Goal: Task Accomplishment & Management: Complete application form

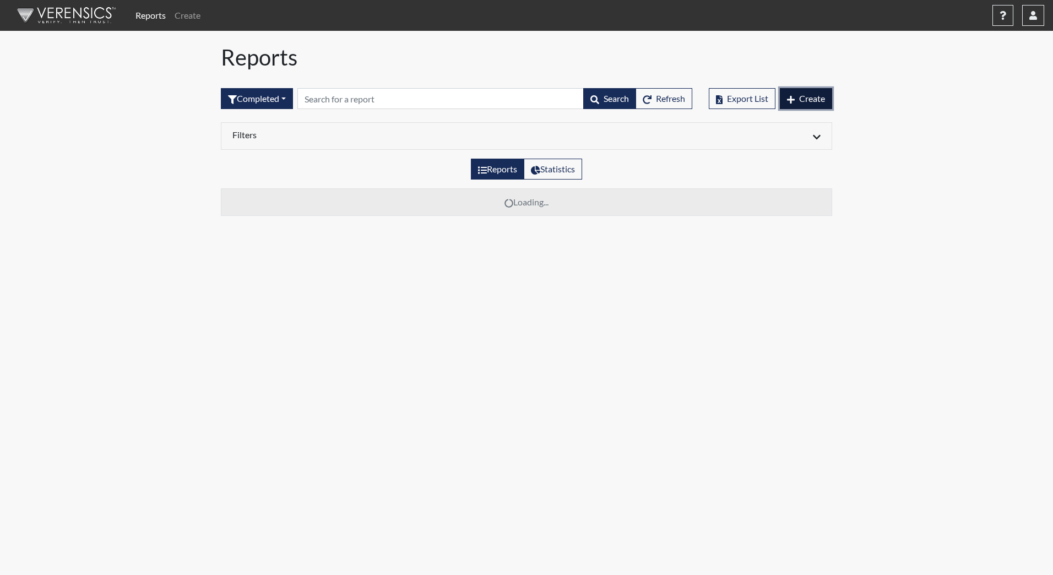
click at [802, 93] on span "Create" at bounding box center [812, 98] width 26 height 10
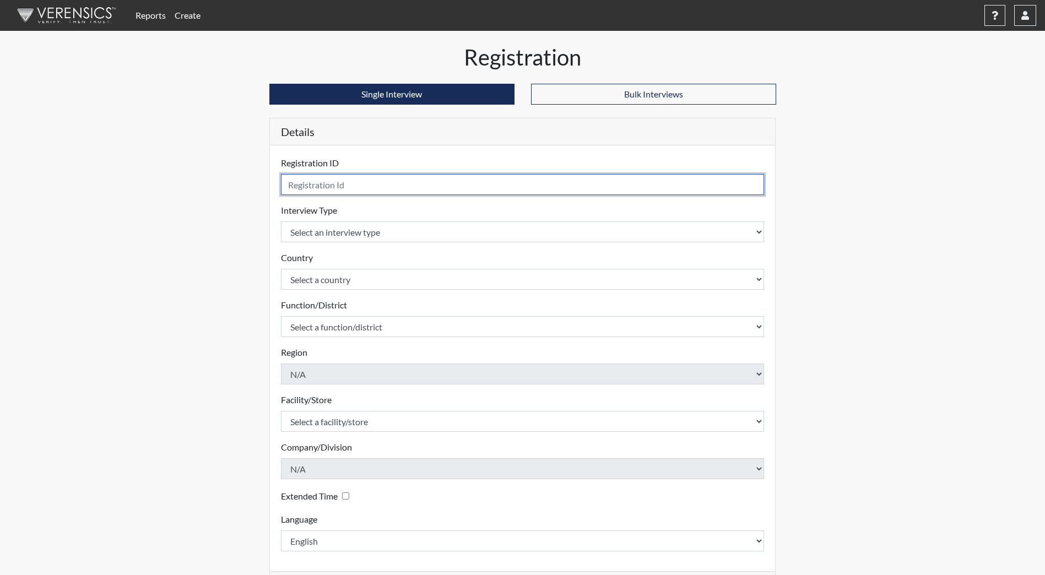
click at [354, 182] on input "text" at bounding box center [522, 184] width 483 height 21
type input "DWilliams2877"
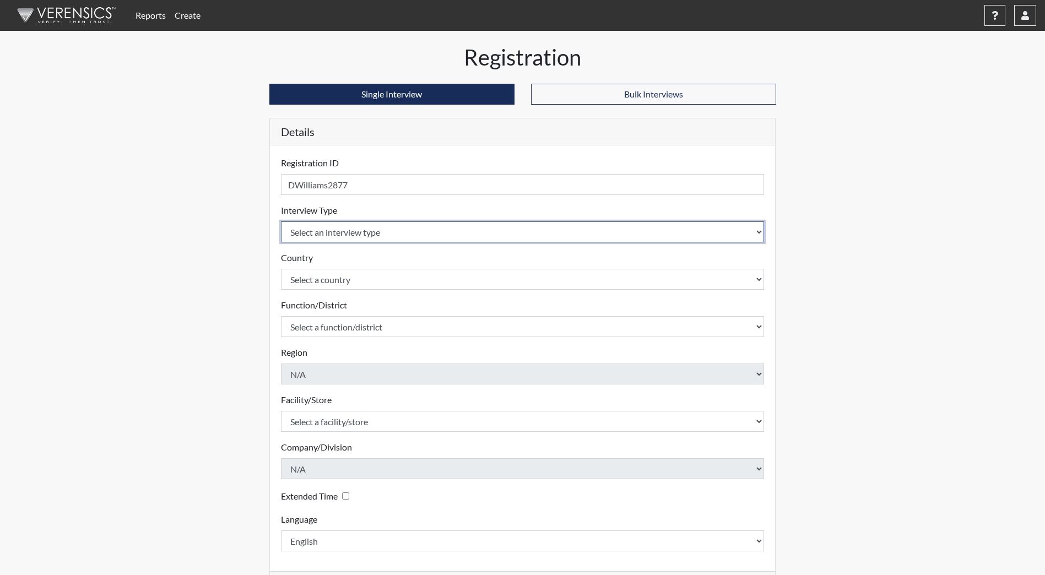
drag, startPoint x: 360, startPoint y: 230, endPoint x: 362, endPoint y: 244, distance: 14.0
click at [360, 230] on select "Select an interview type Community Supervision Corrections Pre-Employment Pre-E…" at bounding box center [522, 231] width 483 height 21
select select "ff733e93-e1bf-11ea-9c9f-0eff0cf7eb8f"
click at [281, 221] on select "Select an interview type Community Supervision Corrections Pre-Employment Pre-E…" at bounding box center [522, 231] width 483 height 21
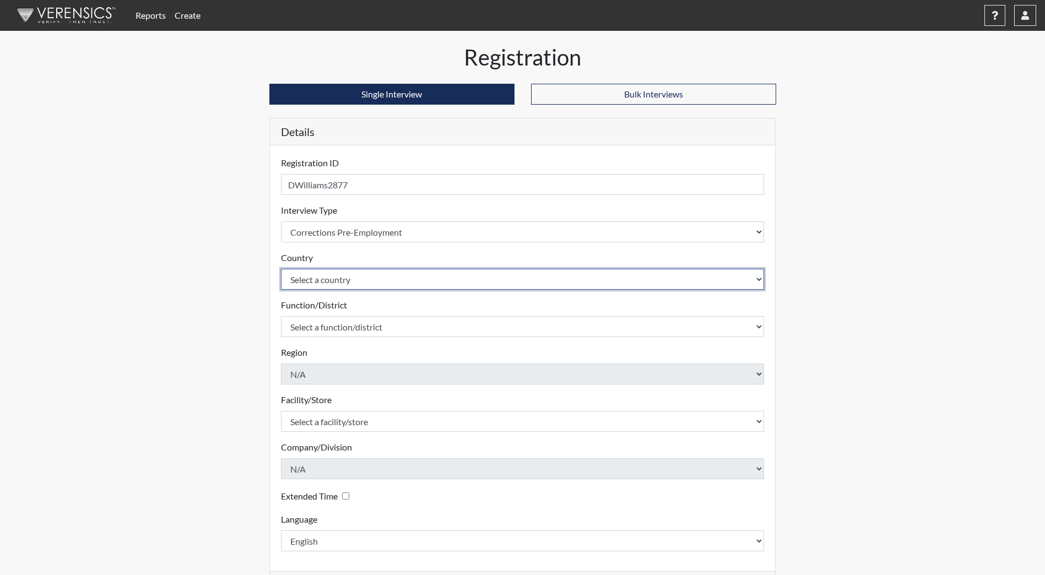
click at [361, 278] on select "Select a country [GEOGRAPHIC_DATA] [GEOGRAPHIC_DATA]" at bounding box center [522, 279] width 483 height 21
select select "united-states-of-[GEOGRAPHIC_DATA]"
click at [281, 269] on select "Select a country [GEOGRAPHIC_DATA] [GEOGRAPHIC_DATA]" at bounding box center [522, 279] width 483 height 21
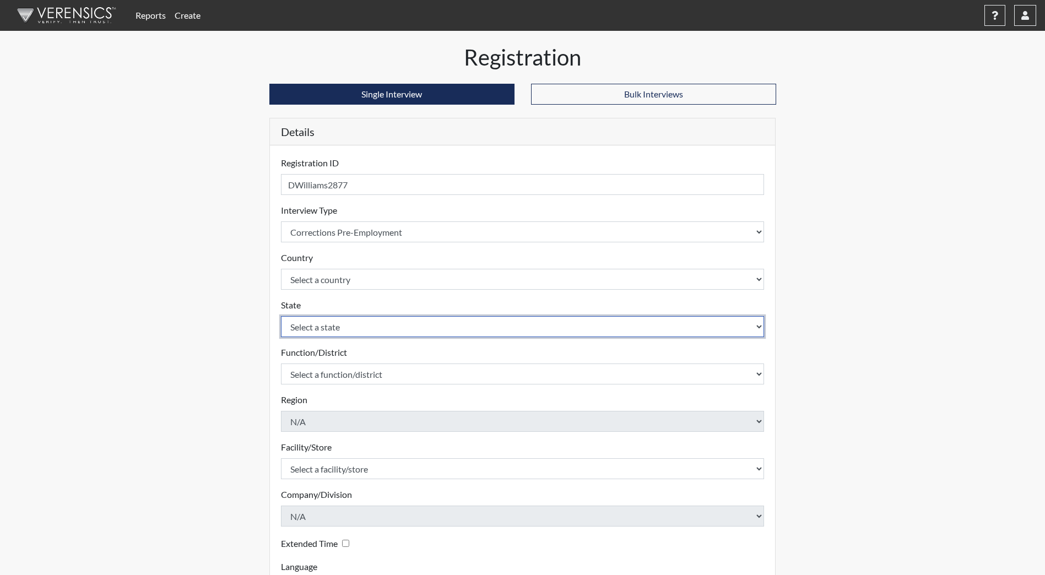
click at [350, 327] on select "Select a state [US_STATE] [US_STATE] [US_STATE] [US_STATE] [US_STATE] [US_STATE…" at bounding box center [522, 326] width 483 height 21
select select "ND"
click at [281, 316] on select "Select a state [US_STATE] [US_STATE] [US_STATE] [US_STATE] [US_STATE] [US_STATE…" at bounding box center [522, 326] width 483 height 21
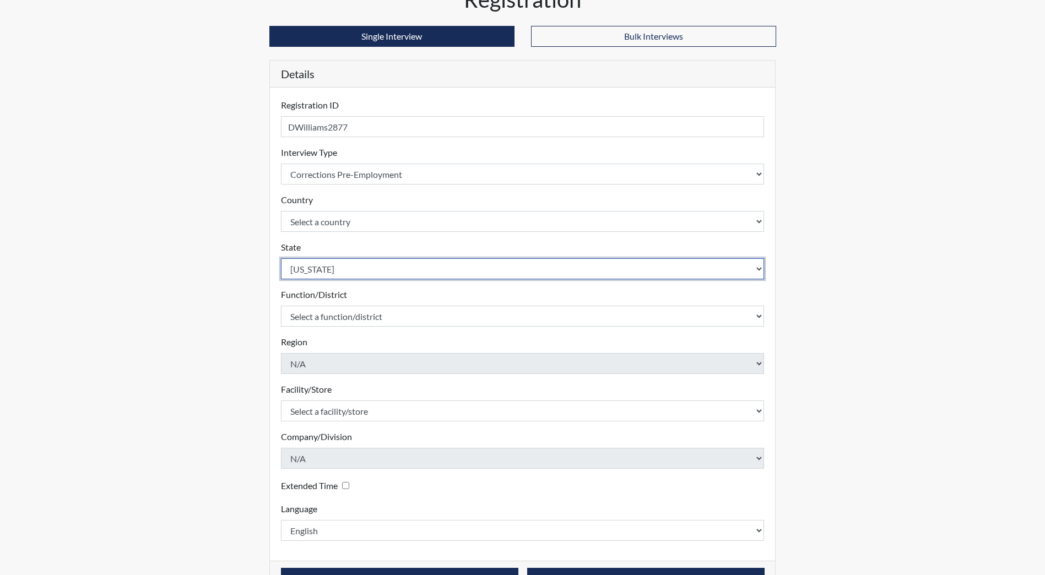
scroll to position [92, 0]
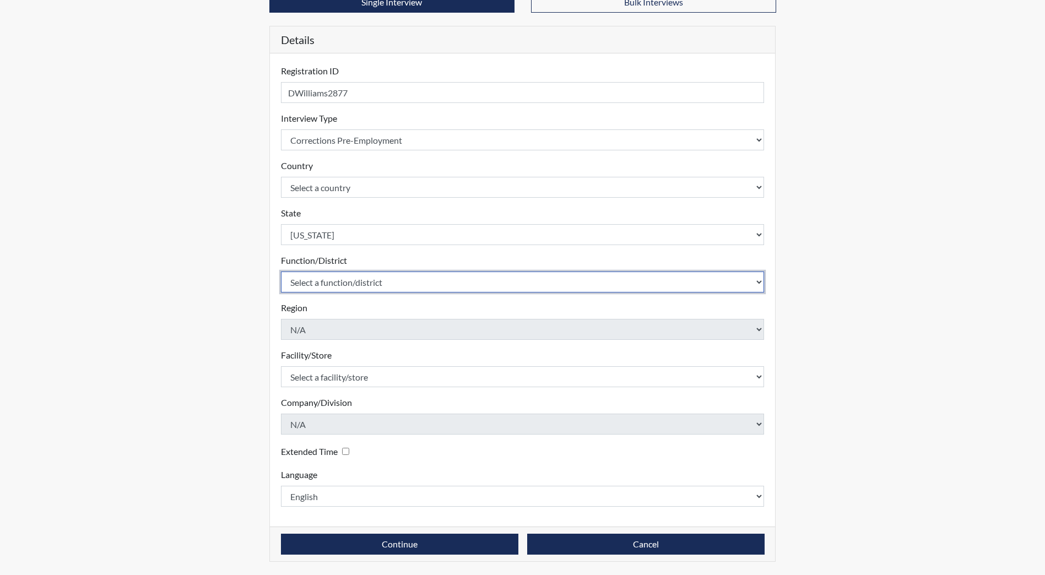
click at [325, 274] on select "Select a function/district Central Office/530 DJS Community/224 HRCC/516 JRCC/5…" at bounding box center [522, 281] width 483 height 21
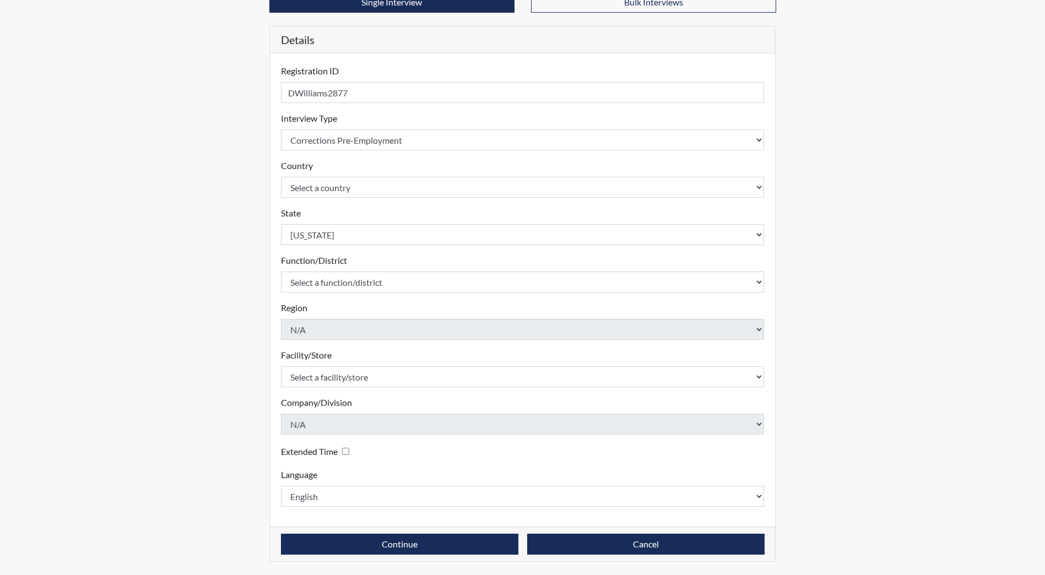
click at [326, 293] on form "Registration ID DWilliams2877 Please provide a registration ID. Interview Type …" at bounding box center [522, 285] width 483 height 442
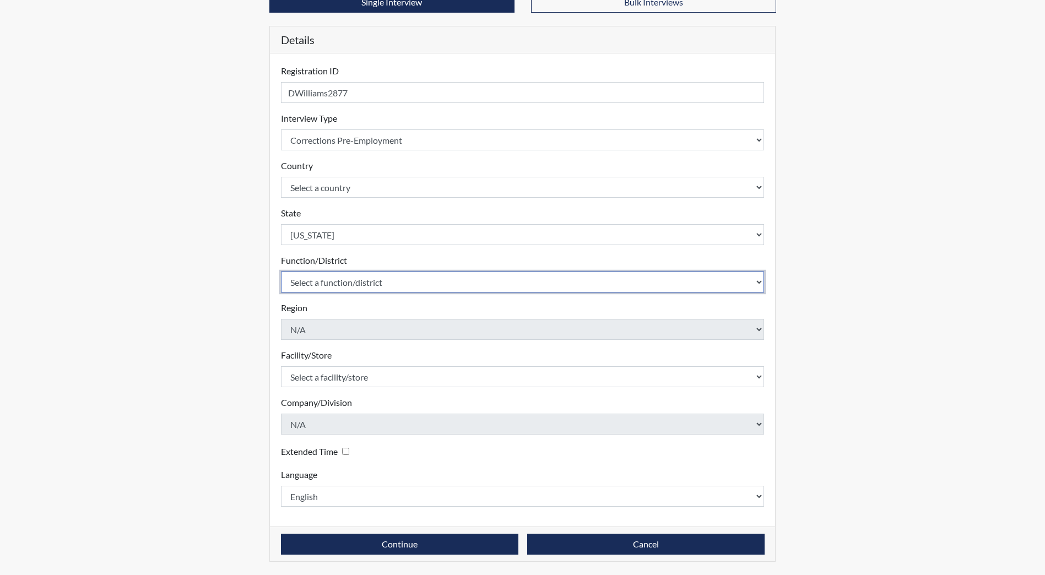
click at [317, 275] on select "Select a function/district Central Office/530 DJS Community/224 HRCC/516 JRCC/5…" at bounding box center [522, 281] width 483 height 21
select select "e2afb5f8-f4eb-4dcf-80a4-ccc1b0dc4df0"
click at [281, 271] on select "Select a function/district Central Office/530 DJS Community/224 HRCC/516 JRCC/5…" at bounding box center [522, 281] width 483 height 21
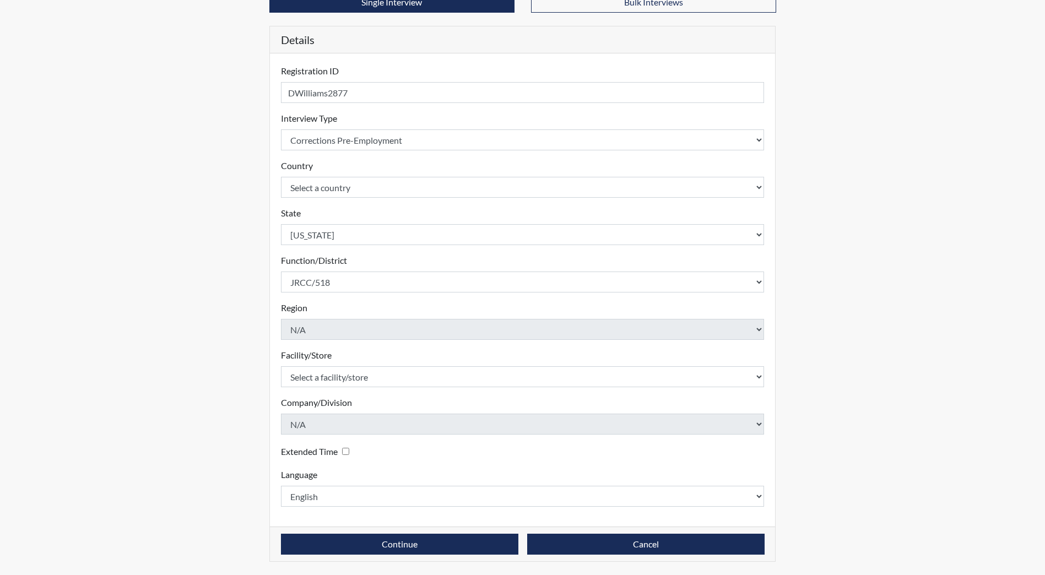
click at [318, 389] on form "Registration ID DWilliams2877 Please provide a registration ID. Interview Type …" at bounding box center [522, 285] width 483 height 442
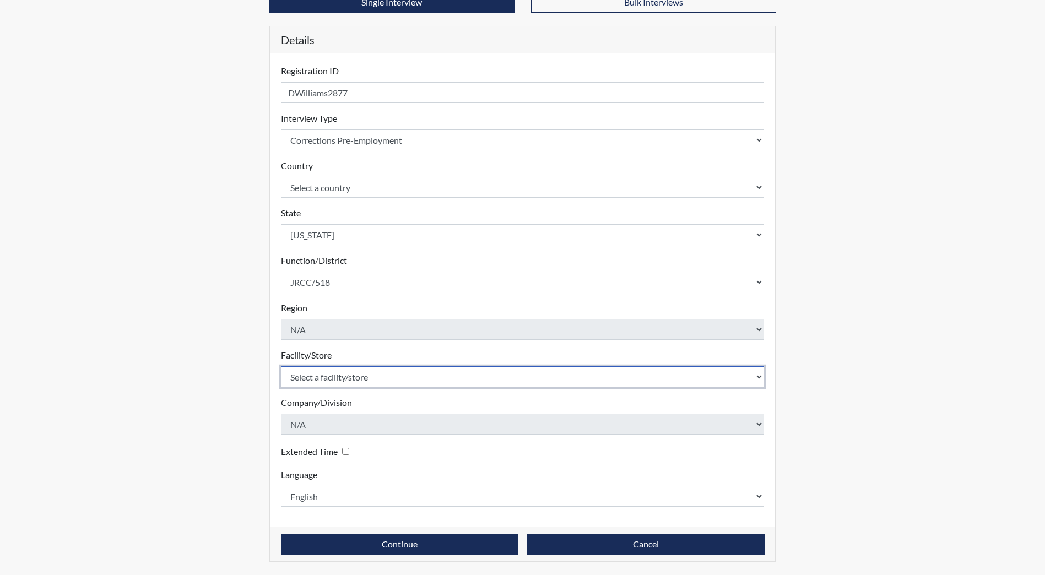
click at [323, 383] on select "Select a facility/store [GEOGRAPHIC_DATA] [PERSON_NAME][GEOGRAPHIC_DATA] [US_ST…" at bounding box center [522, 376] width 483 height 21
select select "98df86d5-ace5-42b8-a35c-ae8b77e46ca8"
click at [281, 366] on select "Select a facility/store [GEOGRAPHIC_DATA] [PERSON_NAME][GEOGRAPHIC_DATA] [US_ST…" at bounding box center [522, 376] width 483 height 21
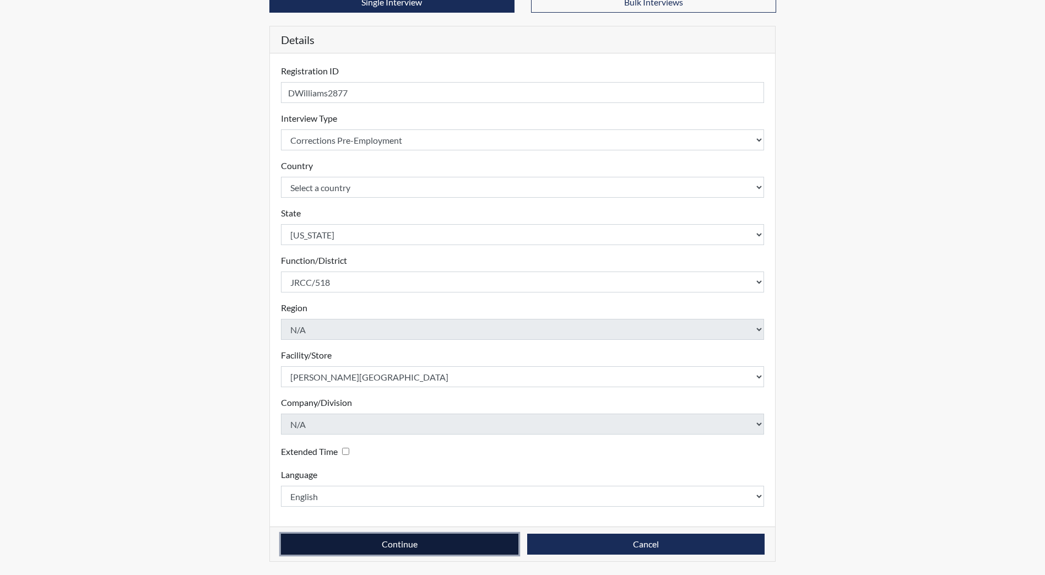
click at [381, 541] on button "Continue" at bounding box center [399, 544] width 237 height 21
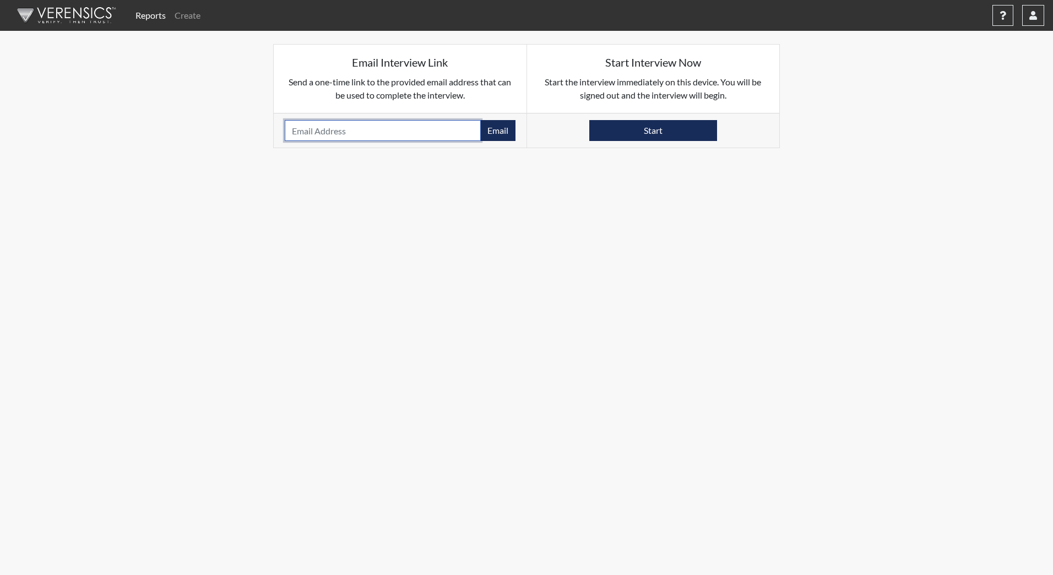
click at [314, 138] on input "email" at bounding box center [383, 130] width 196 height 21
type input "[EMAIL_ADDRESS][DOMAIN_NAME]"
click at [509, 134] on button "Email" at bounding box center [497, 130] width 35 height 21
